Goal: Information Seeking & Learning: Find specific page/section

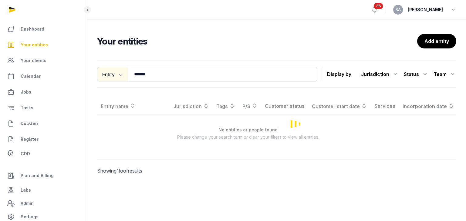
click at [128, 74] on div "Entity Entity People Tags Services ****** Search" at bounding box center [207, 74] width 220 height 15
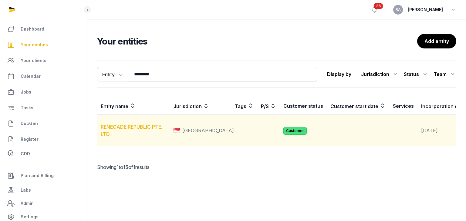
type input "********"
click at [129, 135] on link "RENEGADE REPUBLIC PTE. LTD." at bounding box center [132, 130] width 62 height 13
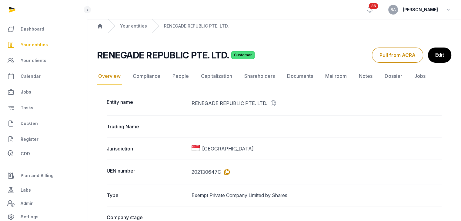
click at [230, 171] on icon at bounding box center [226, 172] width 10 height 10
click at [25, 48] on span "Your entities" at bounding box center [34, 44] width 27 height 7
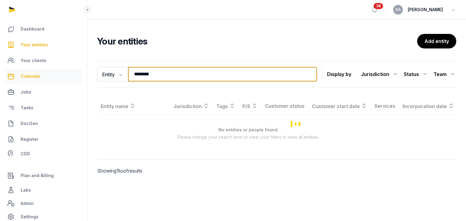
drag, startPoint x: 162, startPoint y: 74, endPoint x: 77, endPoint y: 77, distance: 85.0
click at [77, 77] on div "Dashboard Your entities Your clients Calendar Jobs Tasks DocGen Register CDD Pl…" at bounding box center [233, 110] width 466 height 221
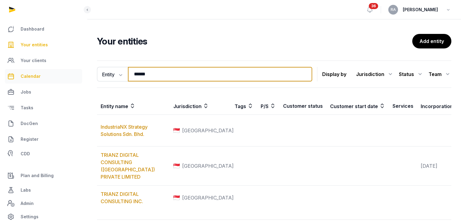
type input "******"
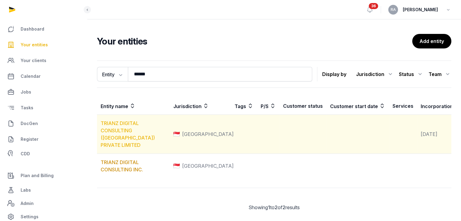
click at [120, 136] on link "TRIANZ DIGITAL CONSULTING ([GEOGRAPHIC_DATA]) PRIVATE LIMITED" at bounding box center [128, 134] width 54 height 28
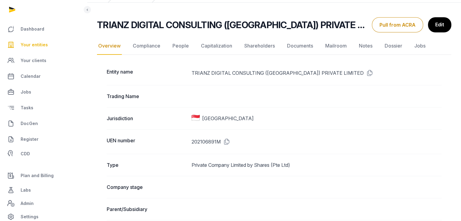
scroll to position [91, 0]
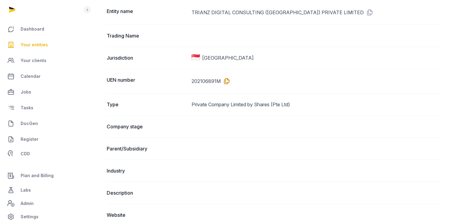
click at [227, 81] on icon at bounding box center [226, 81] width 10 height 10
click at [36, 44] on span "Your entities" at bounding box center [34, 44] width 27 height 7
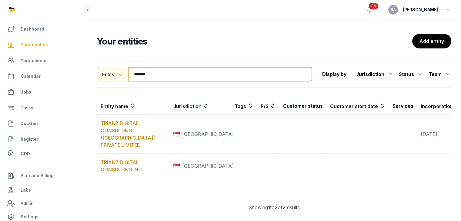
drag, startPoint x: 152, startPoint y: 72, endPoint x: 99, endPoint y: 80, distance: 54.2
click at [99, 80] on div "Entity Entity People Tags Services ****** Search" at bounding box center [204, 74] width 215 height 15
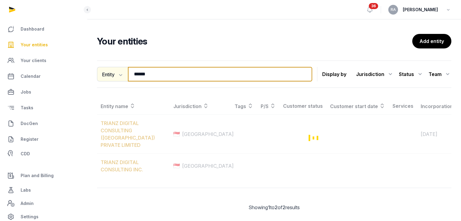
type input "******"
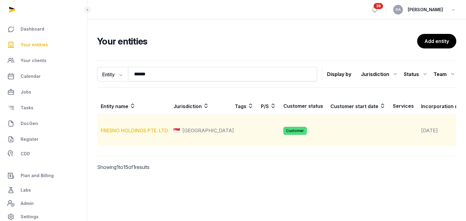
click at [131, 134] on link "FRESNO HOLDINGS PTE. LTD." at bounding box center [135, 131] width 68 height 6
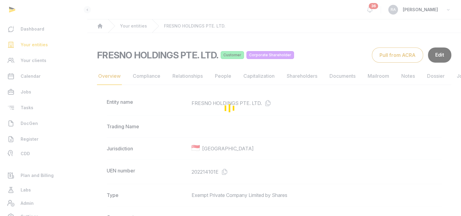
click at [222, 174] on icon at bounding box center [224, 172] width 10 height 10
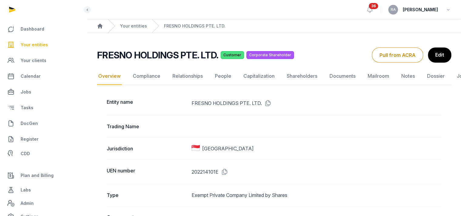
click at [30, 44] on span "Your entities" at bounding box center [34, 44] width 27 height 7
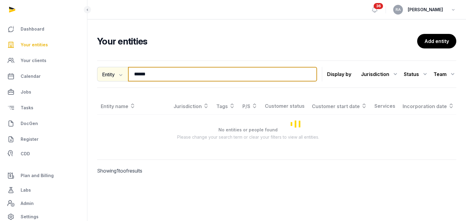
drag, startPoint x: 159, startPoint y: 74, endPoint x: 97, endPoint y: 77, distance: 61.6
click at [98, 77] on div "Entity Entity People Tags Services ****** Search" at bounding box center [207, 74] width 220 height 15
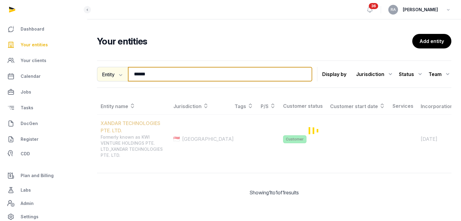
type input "******"
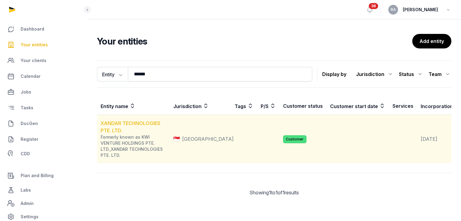
click at [117, 123] on link "XANDAR TECHNOLOGIES PTE. LTD." at bounding box center [131, 126] width 60 height 13
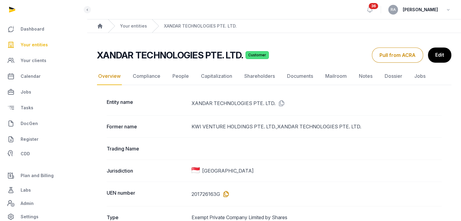
click at [225, 193] on icon at bounding box center [225, 195] width 10 height 10
click at [41, 45] on span "Your entities" at bounding box center [34, 44] width 27 height 7
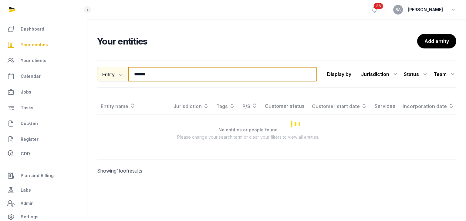
drag, startPoint x: 153, startPoint y: 72, endPoint x: 104, endPoint y: 73, distance: 48.5
click at [104, 73] on div "Entity Entity People Tags Services ****** Search" at bounding box center [207, 74] width 220 height 15
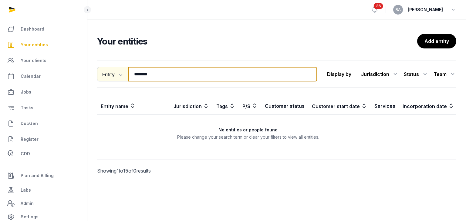
type input "*******"
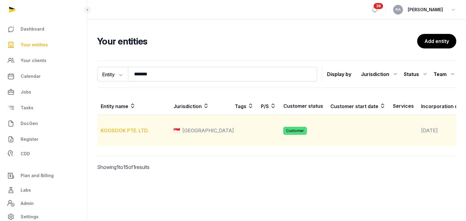
click at [125, 134] on link "KOOSOOK PTE. LTD." at bounding box center [125, 131] width 48 height 6
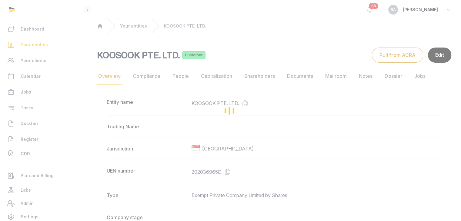
scroll to position [30, 0]
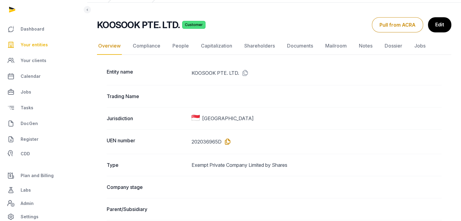
click at [230, 140] on icon at bounding box center [227, 142] width 10 height 10
click at [38, 47] on span "Your entities" at bounding box center [34, 44] width 27 height 7
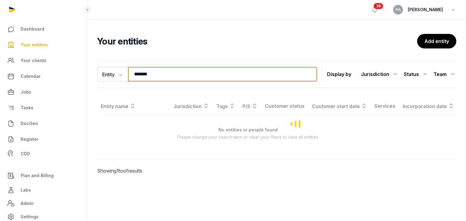
drag, startPoint x: 177, startPoint y: 75, endPoint x: 81, endPoint y: 75, distance: 96.1
click at [81, 75] on div "Dashboard Your entities Your clients Calendar Jobs Tasks DocGen Register CDD Pl…" at bounding box center [233, 110] width 466 height 221
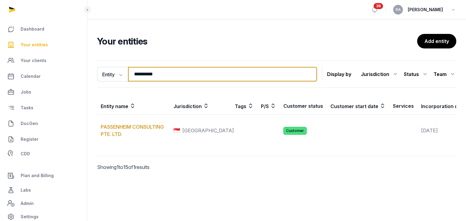
type input "**********"
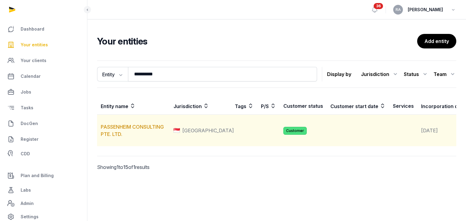
click at [136, 139] on td "PASSENHEIM CONSULTING PTE. LTD." at bounding box center [133, 131] width 73 height 32
click at [149, 132] on link "PASSENHEIM CONSULTING PTE. LTD." at bounding box center [132, 130] width 63 height 13
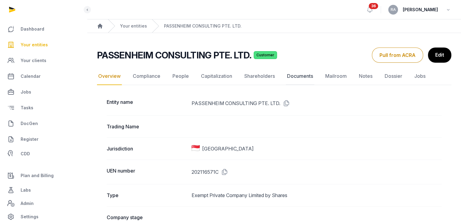
click at [302, 77] on link "Documents" at bounding box center [300, 77] width 29 height 18
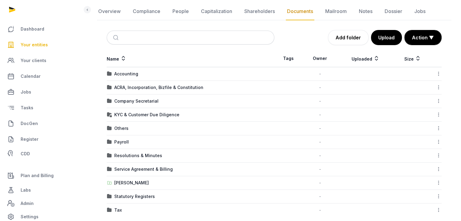
scroll to position [68, 0]
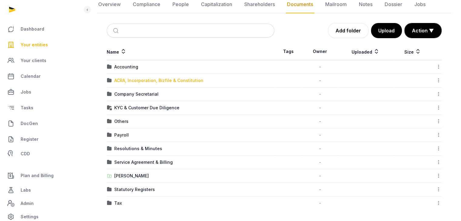
click at [145, 81] on div "ACRA, Incorporation, Bizfile & Constitution" at bounding box center [158, 81] width 89 height 6
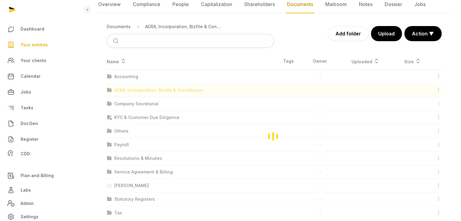
click at [145, 81] on div "Loading" at bounding box center [274, 136] width 354 height 167
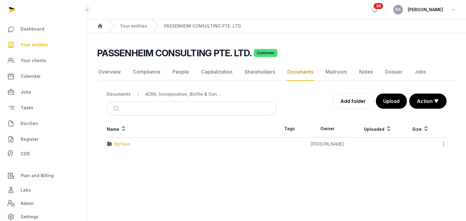
click at [115, 143] on div "Bizfiles" at bounding box center [122, 144] width 16 height 6
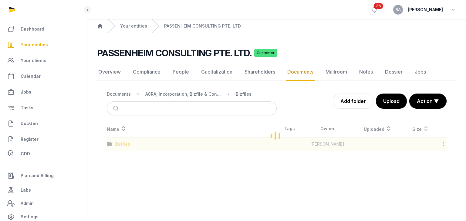
click at [115, 143] on div "Loading" at bounding box center [276, 135] width 359 height 31
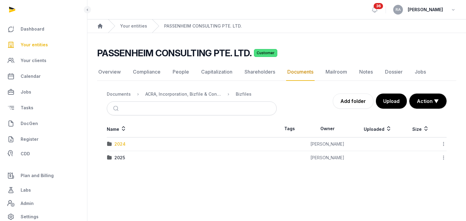
click at [115, 142] on div "2024" at bounding box center [119, 144] width 11 height 6
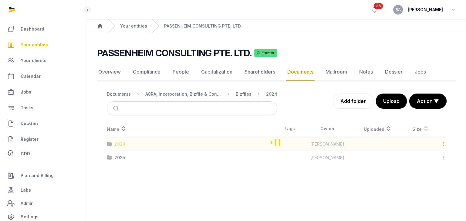
click at [115, 142] on div "Loading" at bounding box center [276, 142] width 359 height 44
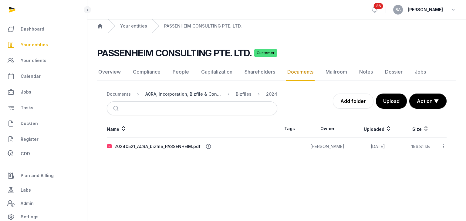
click at [182, 96] on div "ACRA, Incorporation, Bizfile & Constitution" at bounding box center [183, 94] width 76 height 6
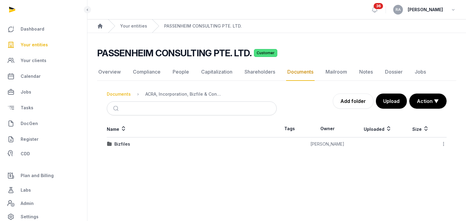
click at [120, 94] on div "Documents" at bounding box center [119, 94] width 24 height 6
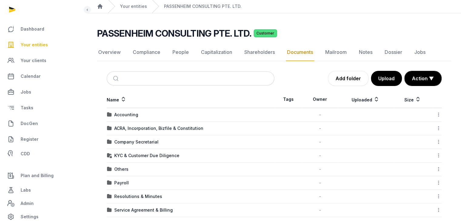
scroll to position [30, 0]
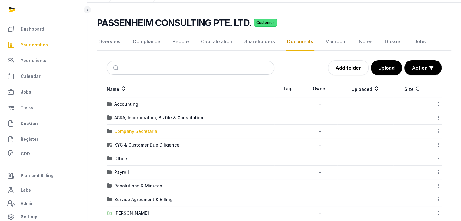
click at [142, 133] on div "Company Secretarial" at bounding box center [136, 132] width 44 height 6
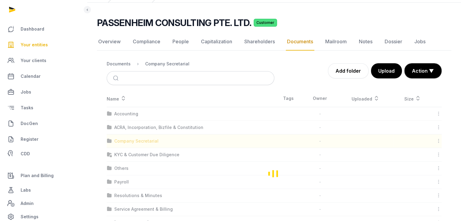
click at [142, 133] on div "Loading" at bounding box center [274, 173] width 354 height 167
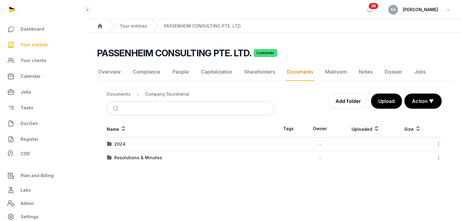
scroll to position [0, 0]
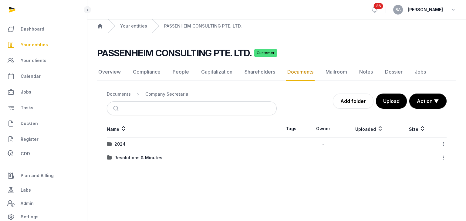
click at [300, 73] on link "Documents" at bounding box center [300, 72] width 29 height 18
click at [121, 94] on div "Documents" at bounding box center [119, 94] width 24 height 6
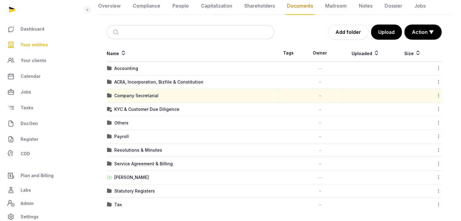
scroll to position [68, 0]
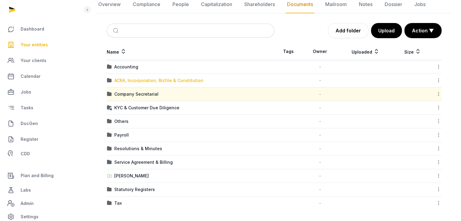
click at [168, 80] on div "ACRA, Incorporation, Bizfile & Constitution" at bounding box center [158, 81] width 89 height 6
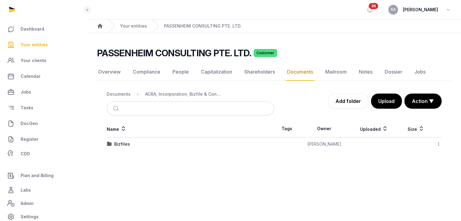
scroll to position [0, 0]
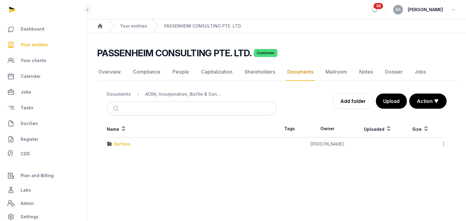
click at [120, 145] on div "Bizfiles" at bounding box center [122, 144] width 16 height 6
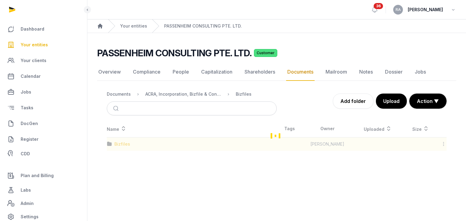
click at [120, 145] on div "Loading" at bounding box center [276, 135] width 359 height 31
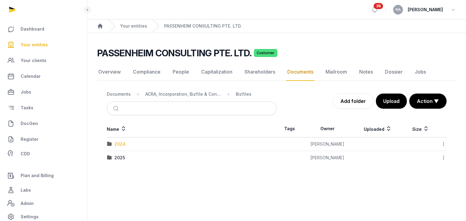
click at [123, 143] on div "2024" at bounding box center [119, 144] width 11 height 6
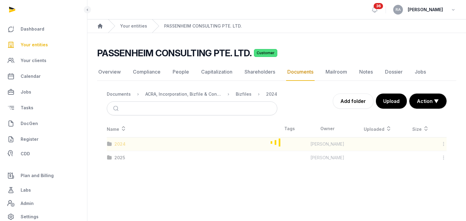
click at [123, 143] on div "Loading" at bounding box center [276, 142] width 359 height 44
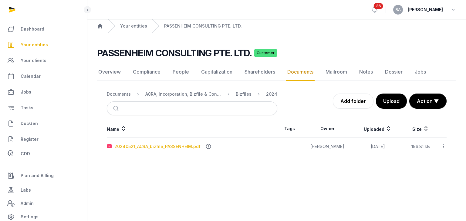
click at [177, 145] on div "20240521_ACRA_bizfile_PASSENHEIM.pdf" at bounding box center [157, 147] width 86 height 6
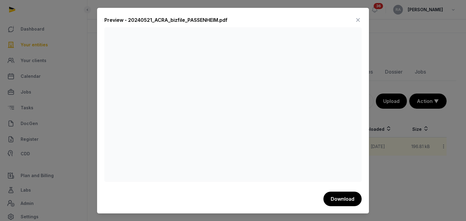
click at [357, 18] on icon at bounding box center [357, 20] width 7 height 10
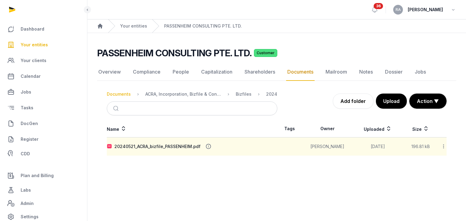
click at [119, 94] on div "Documents" at bounding box center [119, 94] width 24 height 6
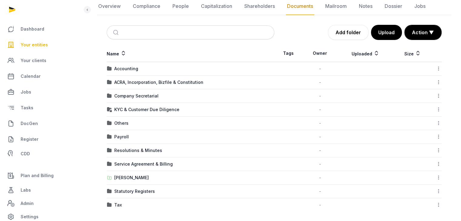
scroll to position [68, 0]
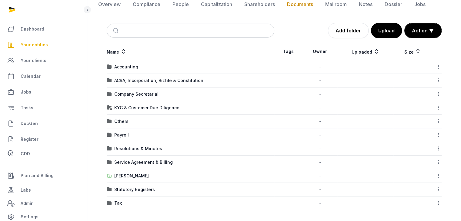
click at [131, 174] on div "[PERSON_NAME]" at bounding box center [131, 176] width 35 height 6
click at [0, 0] on div "Loading" at bounding box center [0, 0] width 0 height 0
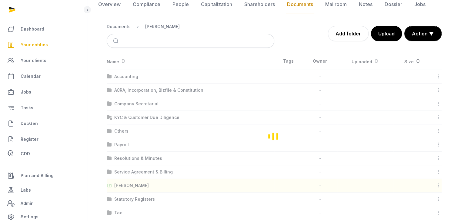
scroll to position [22, 0]
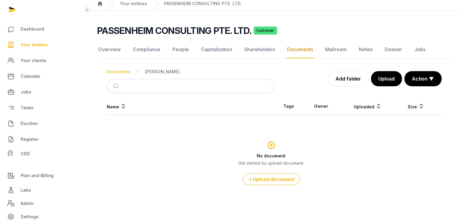
click at [121, 71] on div "Documents" at bounding box center [119, 72] width 24 height 6
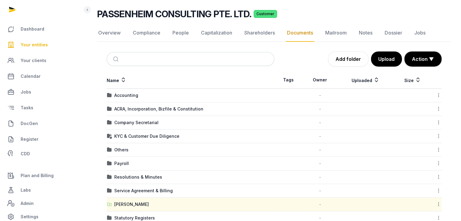
scroll to position [53, 0]
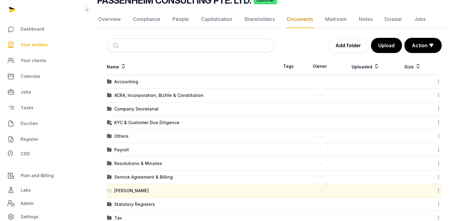
click at [156, 125] on td "KYC & Customer Due Diligence" at bounding box center [191, 123] width 168 height 14
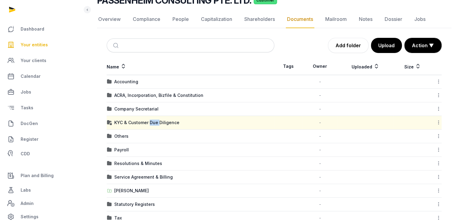
click at [156, 125] on td "KYC & Customer Due Diligence" at bounding box center [191, 123] width 168 height 14
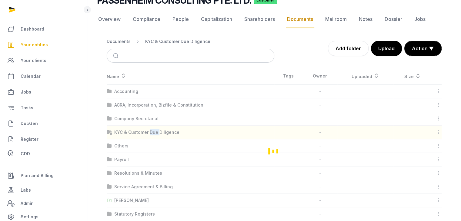
scroll to position [0, 0]
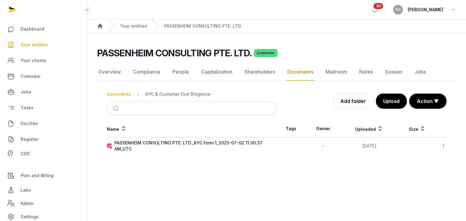
click at [126, 95] on div "Documents" at bounding box center [119, 94] width 24 height 6
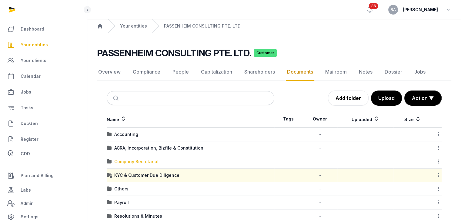
click at [144, 161] on div "Company Secretarial" at bounding box center [136, 162] width 44 height 6
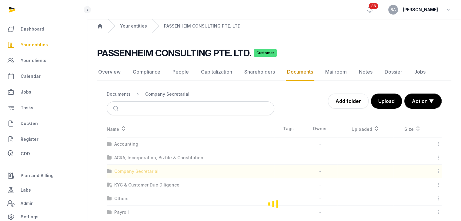
click at [144, 161] on div "Loading" at bounding box center [274, 203] width 354 height 167
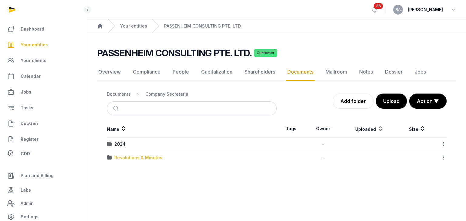
click at [142, 158] on div "Resolutions & Minutes" at bounding box center [138, 158] width 48 height 6
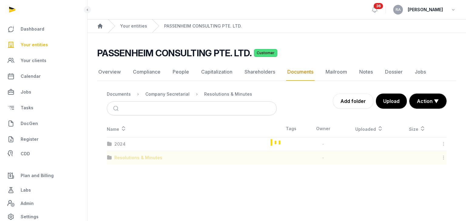
click at [142, 158] on div "Loading" at bounding box center [276, 142] width 359 height 44
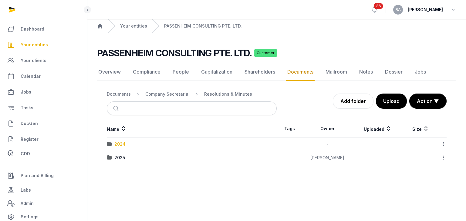
click at [123, 141] on div "2024" at bounding box center [119, 144] width 11 height 6
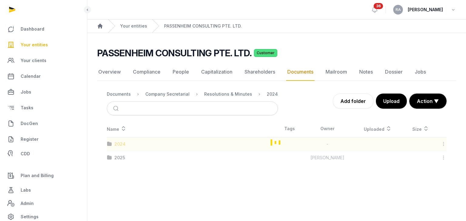
click at [123, 141] on div "Loading" at bounding box center [276, 142] width 359 height 44
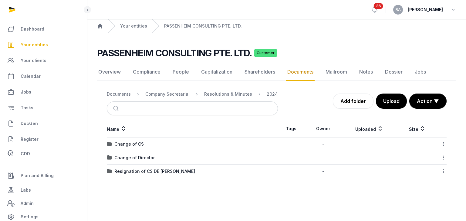
click at [119, 93] on div "Documents" at bounding box center [119, 94] width 24 height 6
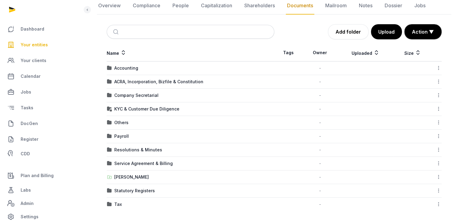
scroll to position [68, 0]
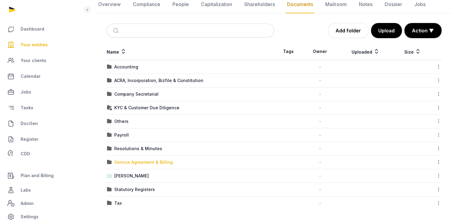
click at [144, 163] on div "Service Agreement & Billing" at bounding box center [143, 162] width 59 height 6
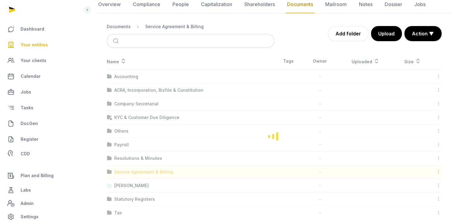
click at [144, 163] on div "Loading" at bounding box center [274, 136] width 354 height 167
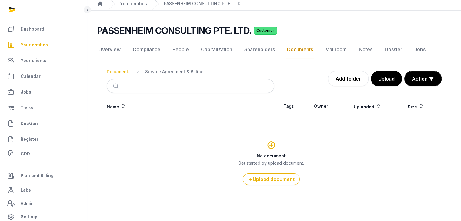
click at [115, 71] on div "Documents" at bounding box center [119, 72] width 24 height 6
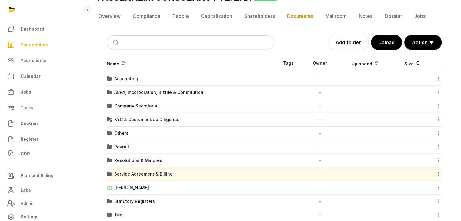
scroll to position [68, 0]
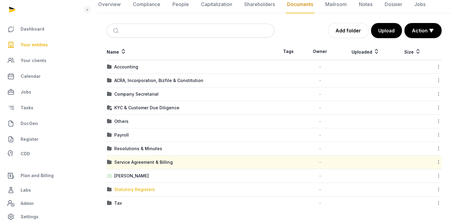
click at [139, 190] on div "Statutory Registers" at bounding box center [134, 190] width 41 height 6
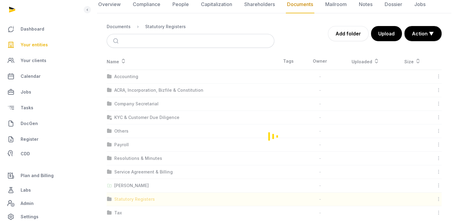
click at [139, 190] on div "Loading" at bounding box center [274, 136] width 354 height 167
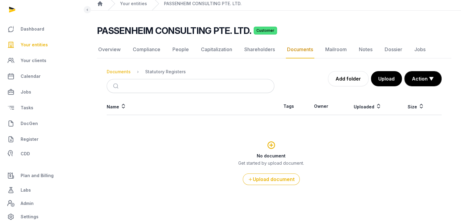
click at [121, 69] on div "Documents" at bounding box center [119, 72] width 24 height 6
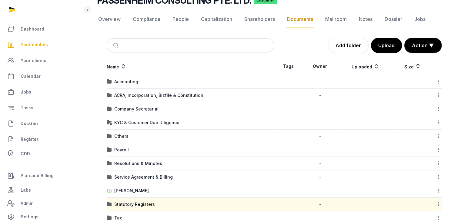
scroll to position [68, 0]
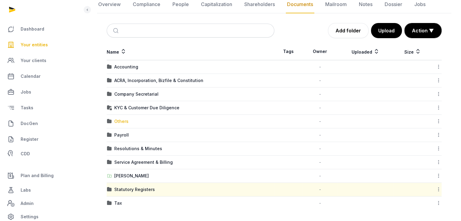
click at [119, 120] on div "Others" at bounding box center [121, 122] width 14 height 6
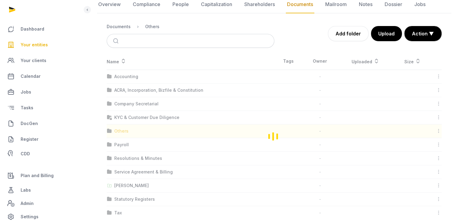
click at [119, 120] on div "Loading" at bounding box center [274, 136] width 354 height 167
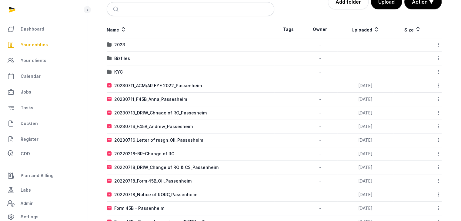
scroll to position [98, 0]
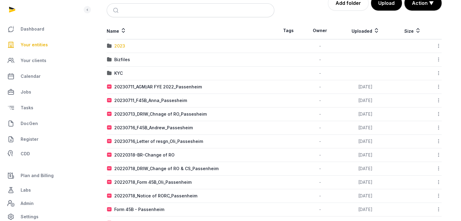
click at [119, 44] on div "2023" at bounding box center [119, 46] width 11 height 6
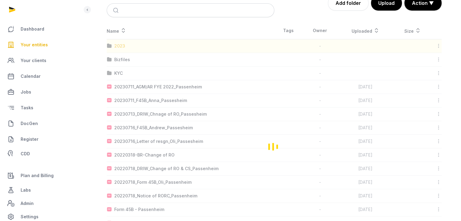
click at [119, 44] on div "Loading" at bounding box center [274, 146] width 354 height 249
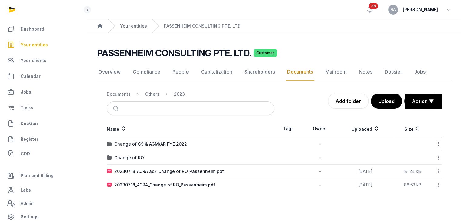
scroll to position [0, 0]
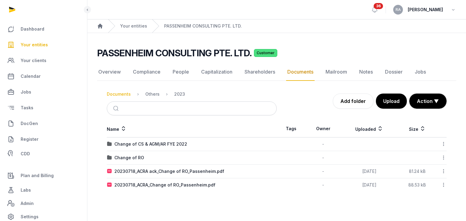
click at [123, 92] on div "Documents" at bounding box center [119, 94] width 24 height 6
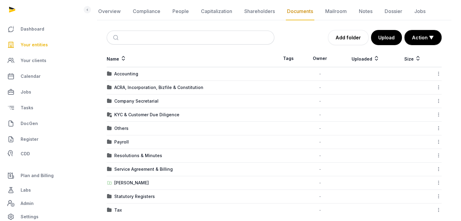
scroll to position [68, 0]
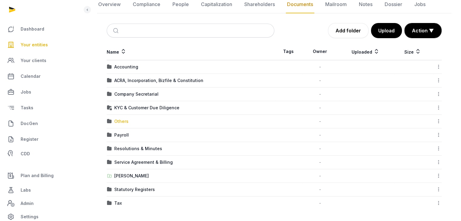
click at [119, 119] on div "Others" at bounding box center [121, 122] width 14 height 6
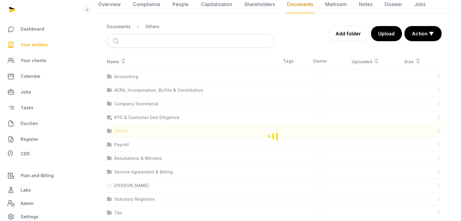
click at [119, 119] on div "Loading" at bounding box center [274, 136] width 354 height 167
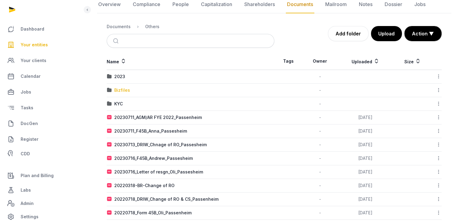
click at [123, 88] on div "Bizfiles" at bounding box center [122, 90] width 16 height 6
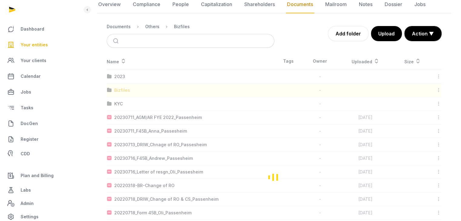
click at [123, 88] on div "Loading" at bounding box center [274, 177] width 354 height 249
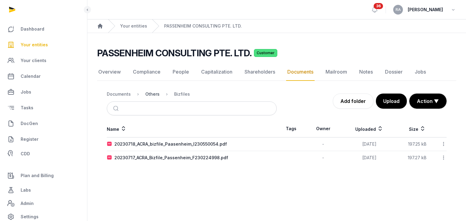
click at [151, 94] on div "Others" at bounding box center [152, 94] width 14 height 6
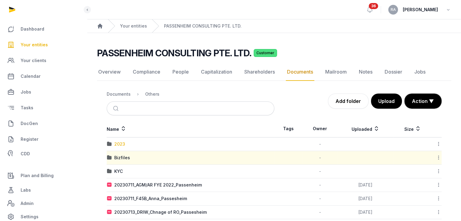
click at [119, 143] on div "2023" at bounding box center [119, 144] width 11 height 6
click at [0, 0] on div "Loading" at bounding box center [0, 0] width 0 height 0
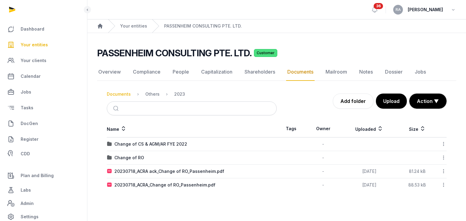
click at [116, 96] on div "Documents" at bounding box center [119, 94] width 24 height 6
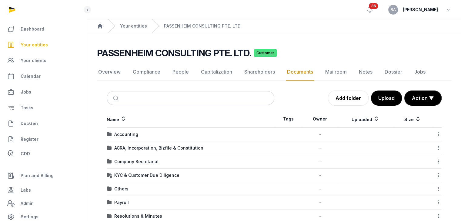
scroll to position [61, 0]
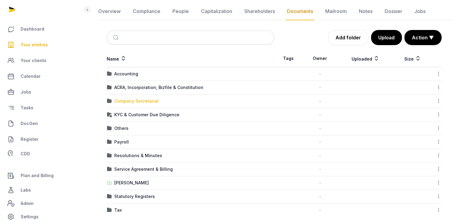
click at [129, 102] on div "Company Secretarial" at bounding box center [136, 101] width 44 height 6
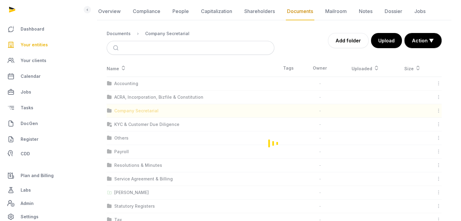
click at [129, 102] on div "Loading" at bounding box center [274, 143] width 354 height 167
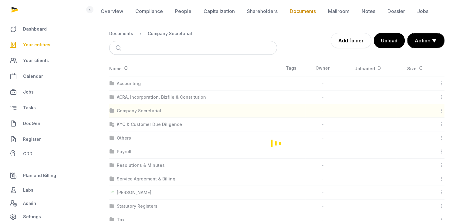
scroll to position [0, 0]
